Goal: Task Accomplishment & Management: Use online tool/utility

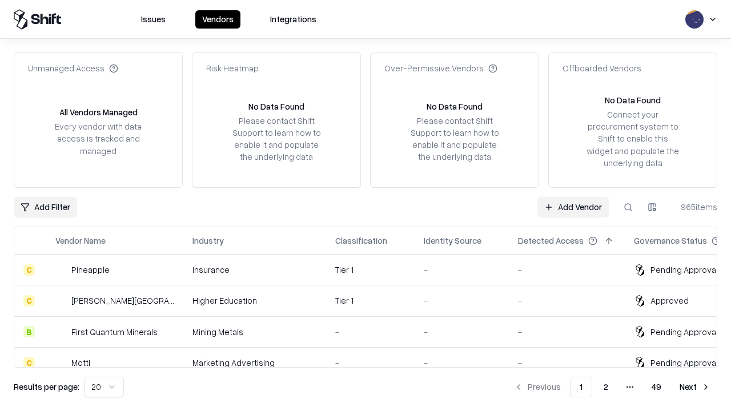
click at [573, 207] on link "Add Vendor" at bounding box center [572, 207] width 71 height 21
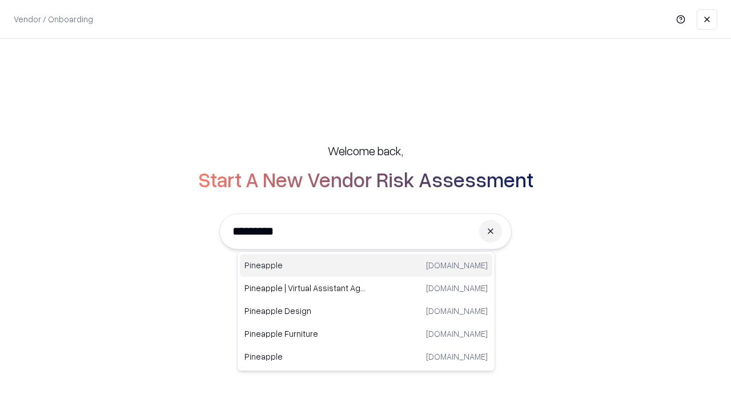
click at [366, 266] on div "Pineapple [DOMAIN_NAME]" at bounding box center [366, 265] width 252 height 23
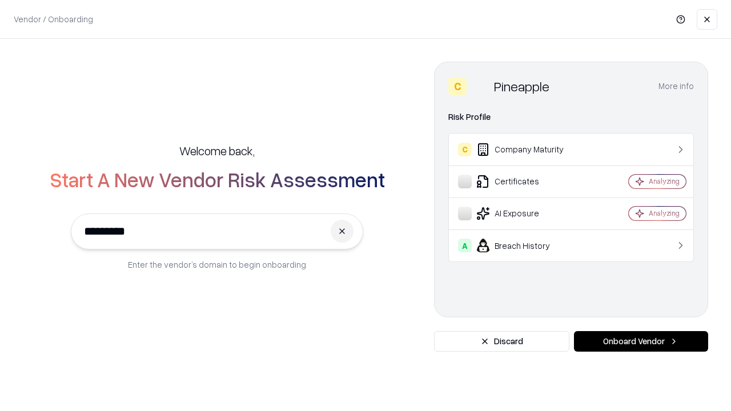
type input "*********"
click at [641, 341] on button "Onboard Vendor" at bounding box center [641, 341] width 134 height 21
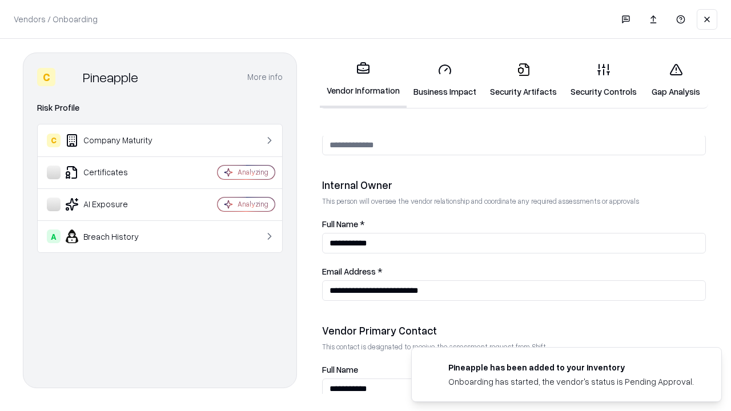
scroll to position [592, 0]
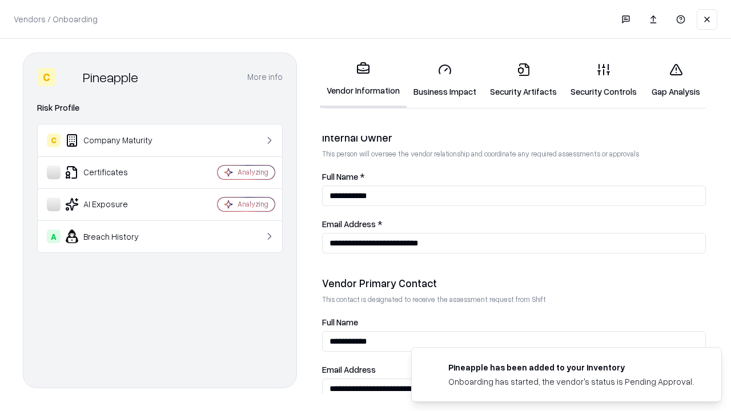
click at [445, 80] on link "Business Impact" at bounding box center [445, 80] width 77 height 53
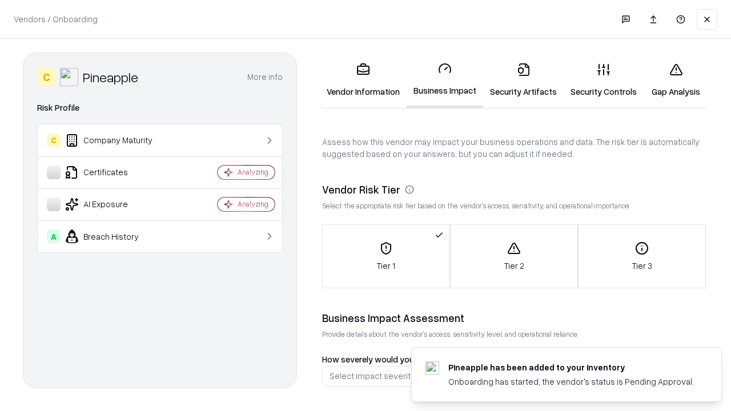
click at [523, 80] on link "Security Artifacts" at bounding box center [523, 80] width 81 height 53
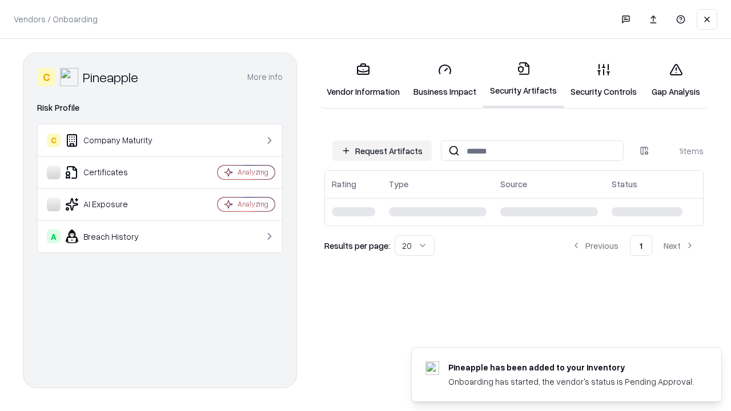
click at [382, 151] on button "Request Artifacts" at bounding box center [381, 150] width 99 height 21
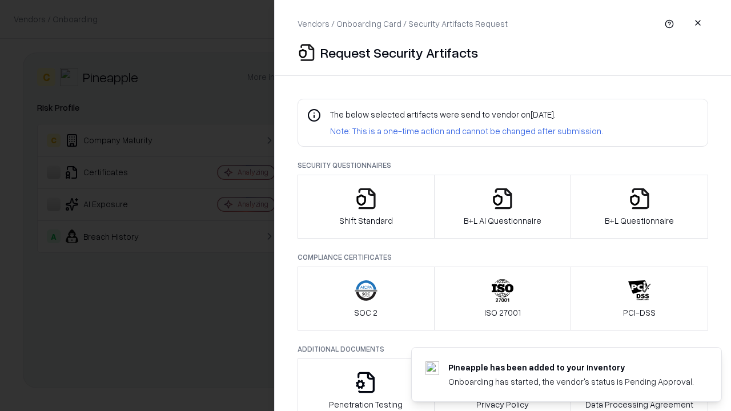
click at [365, 207] on icon "button" at bounding box center [366, 198] width 23 height 23
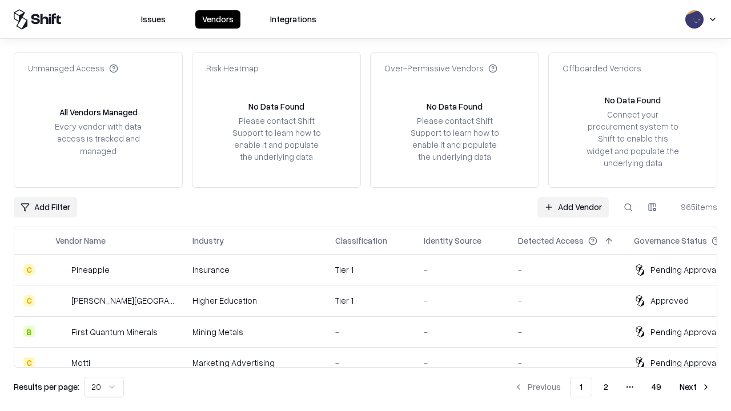
click at [573, 207] on link "Add Vendor" at bounding box center [572, 207] width 71 height 21
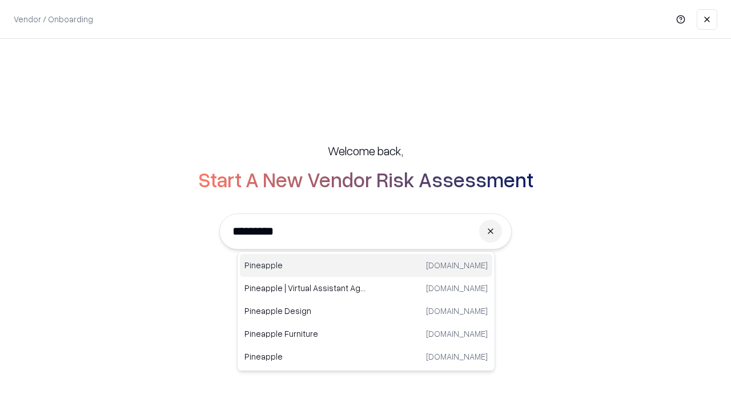
click at [366, 266] on div "Pineapple [DOMAIN_NAME]" at bounding box center [366, 265] width 252 height 23
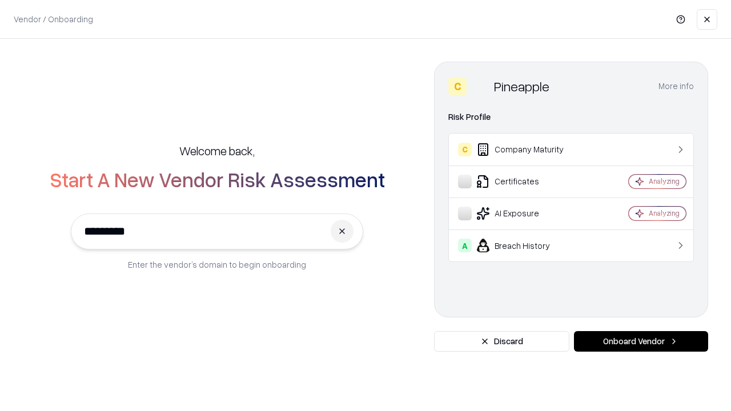
type input "*********"
click at [641, 341] on button "Onboard Vendor" at bounding box center [641, 341] width 134 height 21
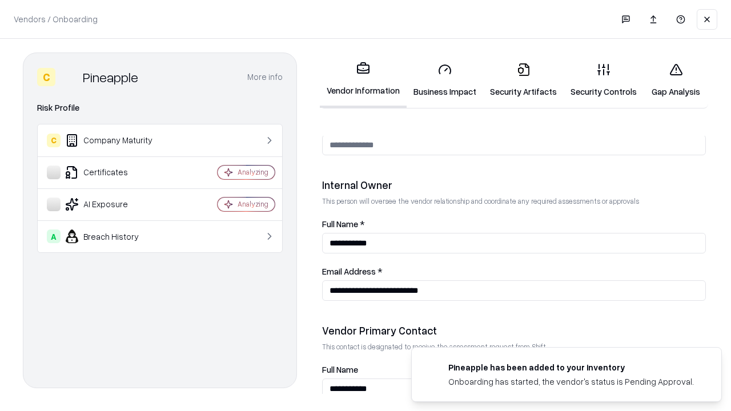
scroll to position [592, 0]
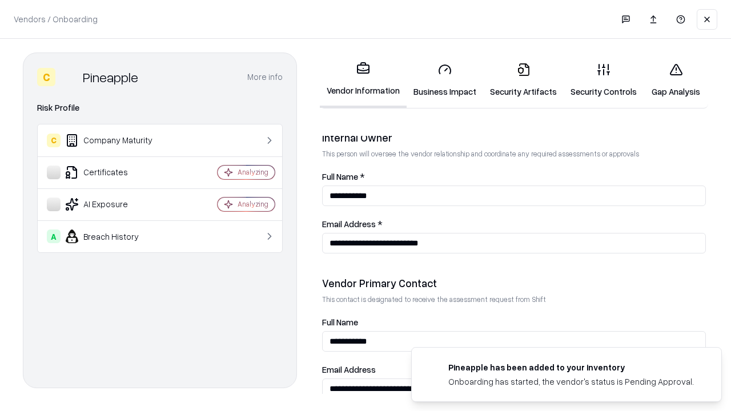
click at [676, 80] on link "Gap Analysis" at bounding box center [676, 80] width 65 height 53
